Goal: Transaction & Acquisition: Purchase product/service

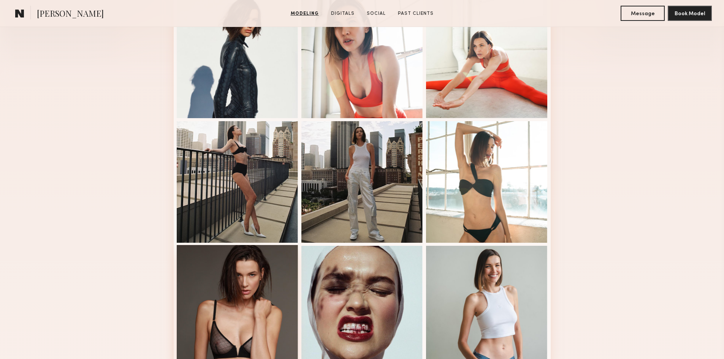
scroll to position [380, 0]
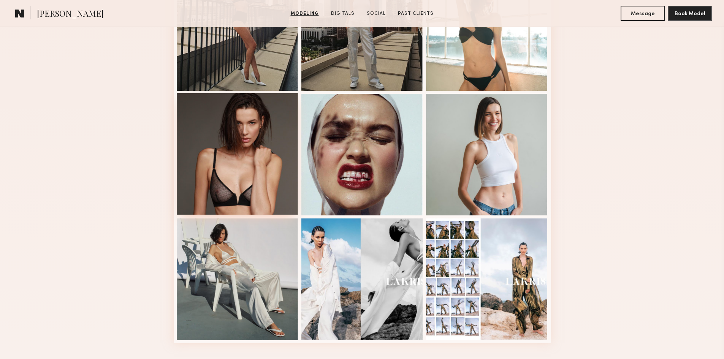
click at [225, 127] on div at bounding box center [238, 154] width 122 height 122
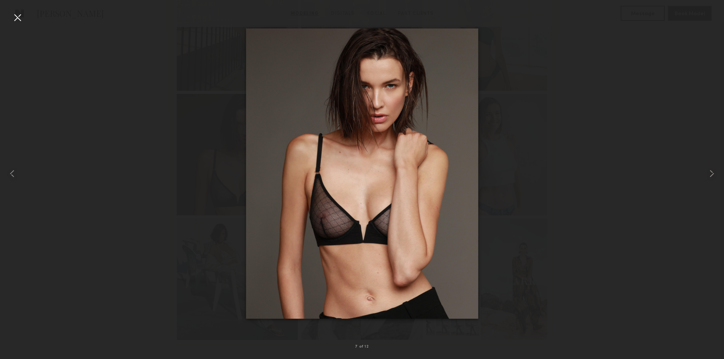
click at [17, 16] on div at bounding box center [17, 17] width 12 height 12
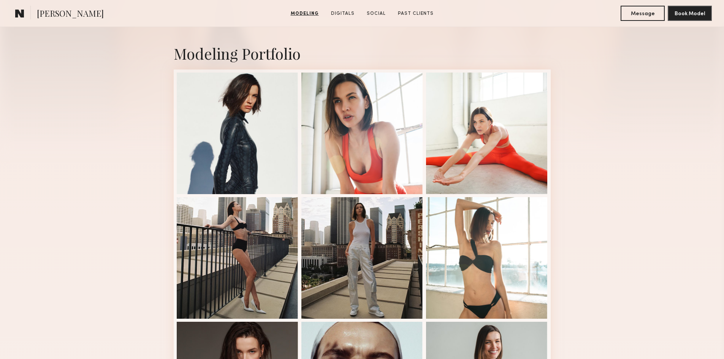
scroll to position [228, 0]
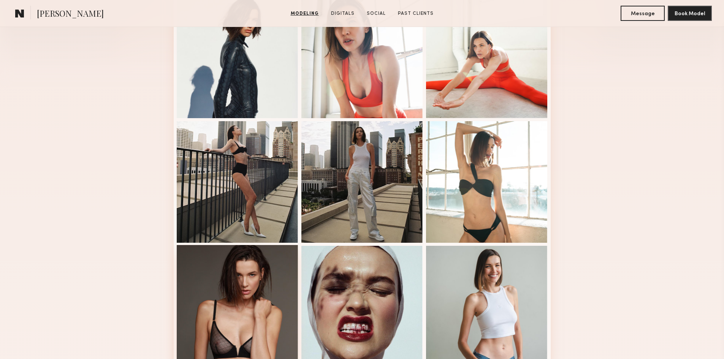
click at [220, 281] on div at bounding box center [238, 306] width 122 height 122
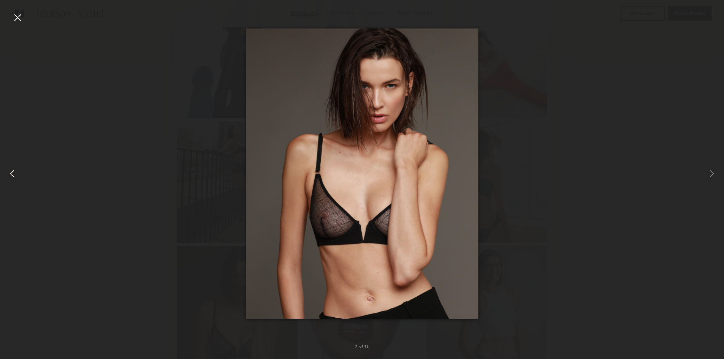
drag, startPoint x: 28, startPoint y: 108, endPoint x: 40, endPoint y: 119, distance: 16.1
click at [30, 106] on div at bounding box center [362, 173] width 724 height 323
drag, startPoint x: 120, startPoint y: 168, endPoint x: 104, endPoint y: 169, distance: 15.7
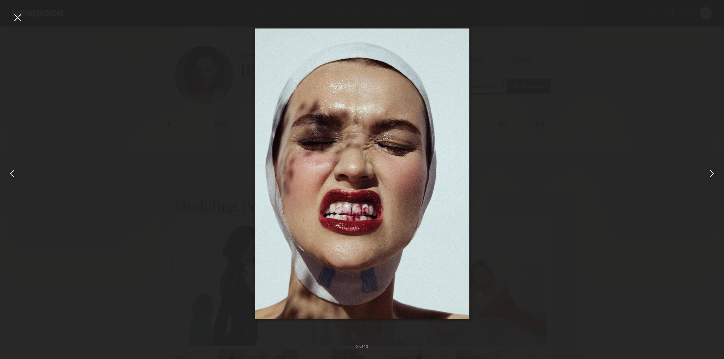
click at [29, 24] on div at bounding box center [362, 173] width 724 height 323
click at [22, 21] on div at bounding box center [17, 17] width 12 height 12
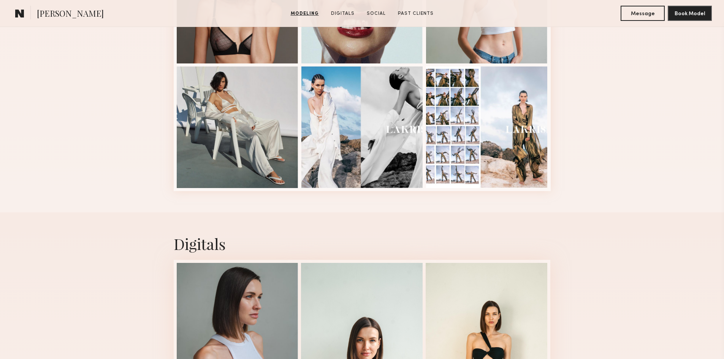
scroll to position [684, 0]
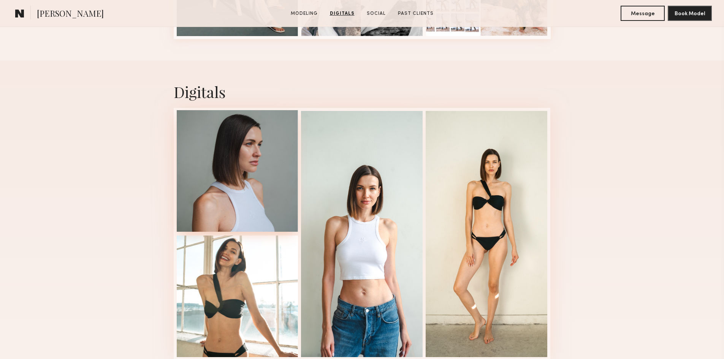
click at [237, 159] on div at bounding box center [238, 171] width 122 height 122
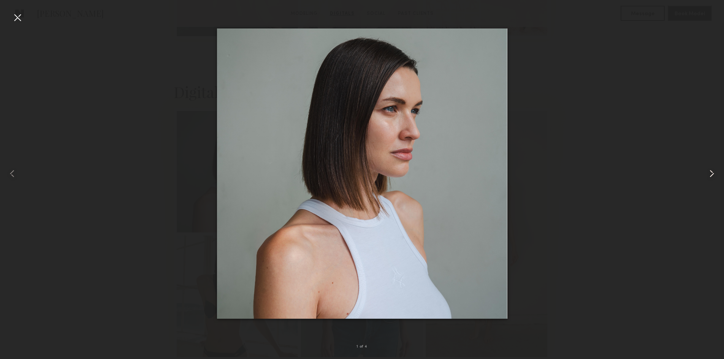
click at [713, 177] on common-icon at bounding box center [712, 174] width 12 height 12
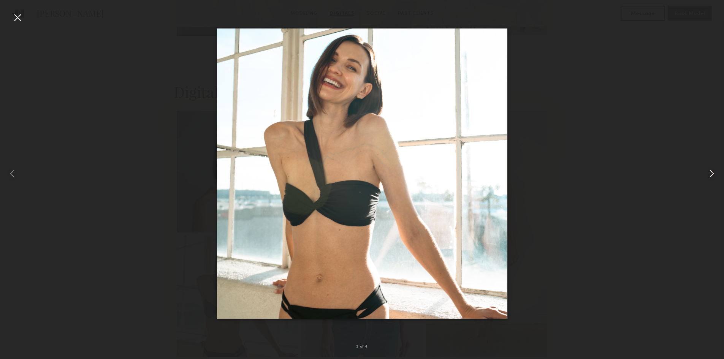
click at [711, 177] on common-icon at bounding box center [712, 174] width 12 height 12
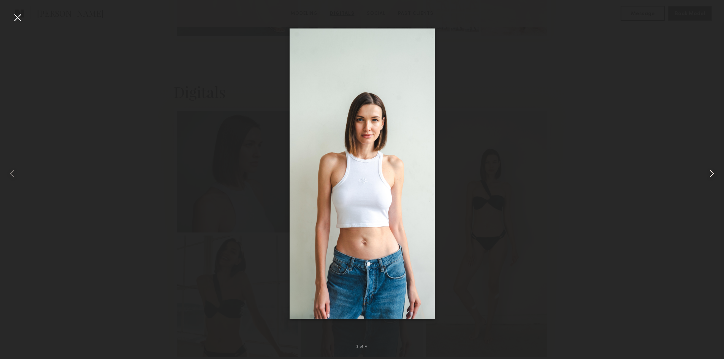
click at [710, 175] on common-icon at bounding box center [712, 174] width 12 height 12
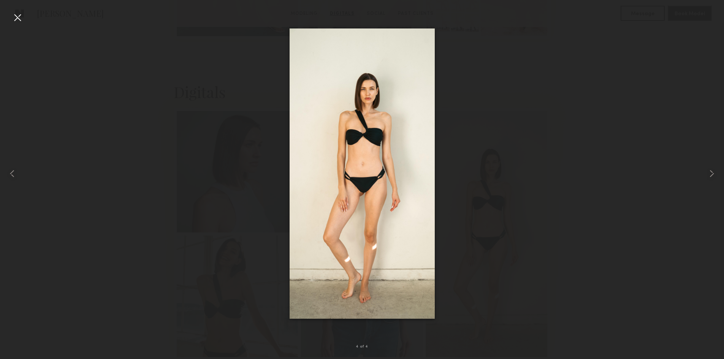
click at [18, 14] on div at bounding box center [17, 17] width 12 height 12
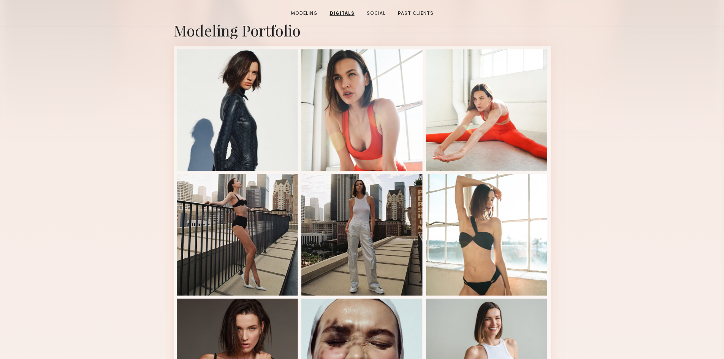
scroll to position [0, 0]
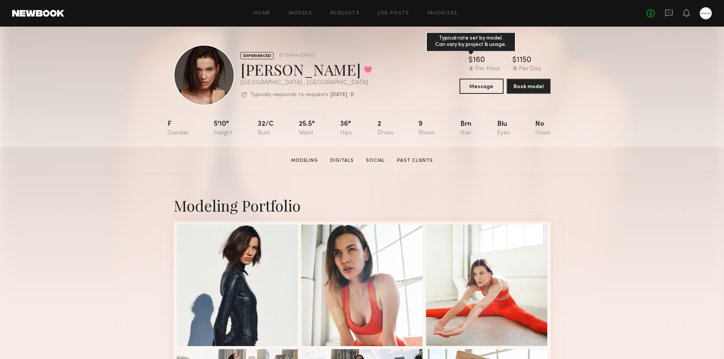
drag, startPoint x: 494, startPoint y: 58, endPoint x: 472, endPoint y: 57, distance: 22.1
click at [472, 57] on div "$ Typical rate set by model. Can vary by project & usage. 160" at bounding box center [485, 61] width 32 height 8
click at [472, 57] on div "$ Typical rate set by model. Can vary by project & usage." at bounding box center [471, 61] width 4 height 8
